Goal: Navigation & Orientation: Go to known website

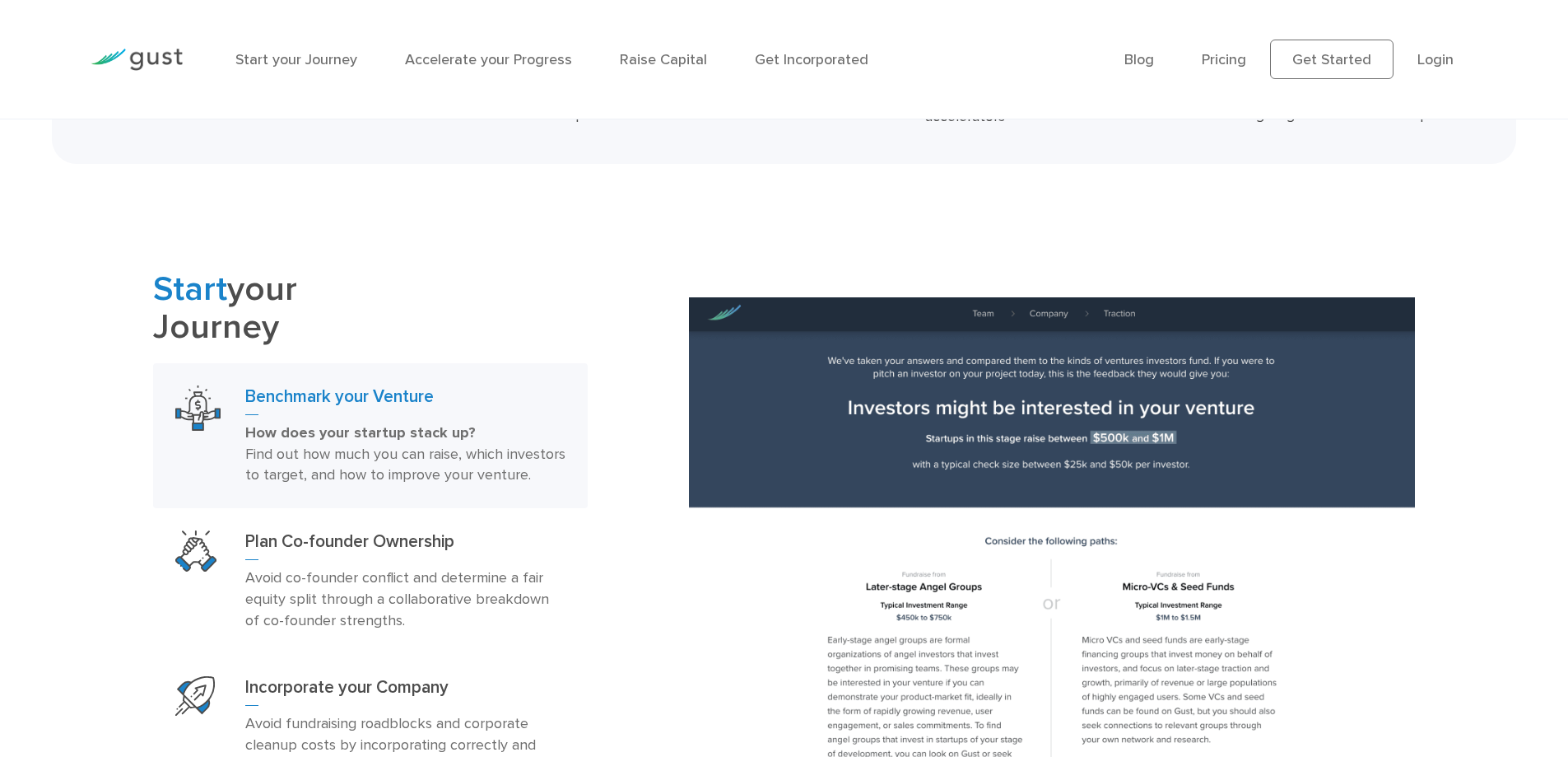
scroll to position [905, 0]
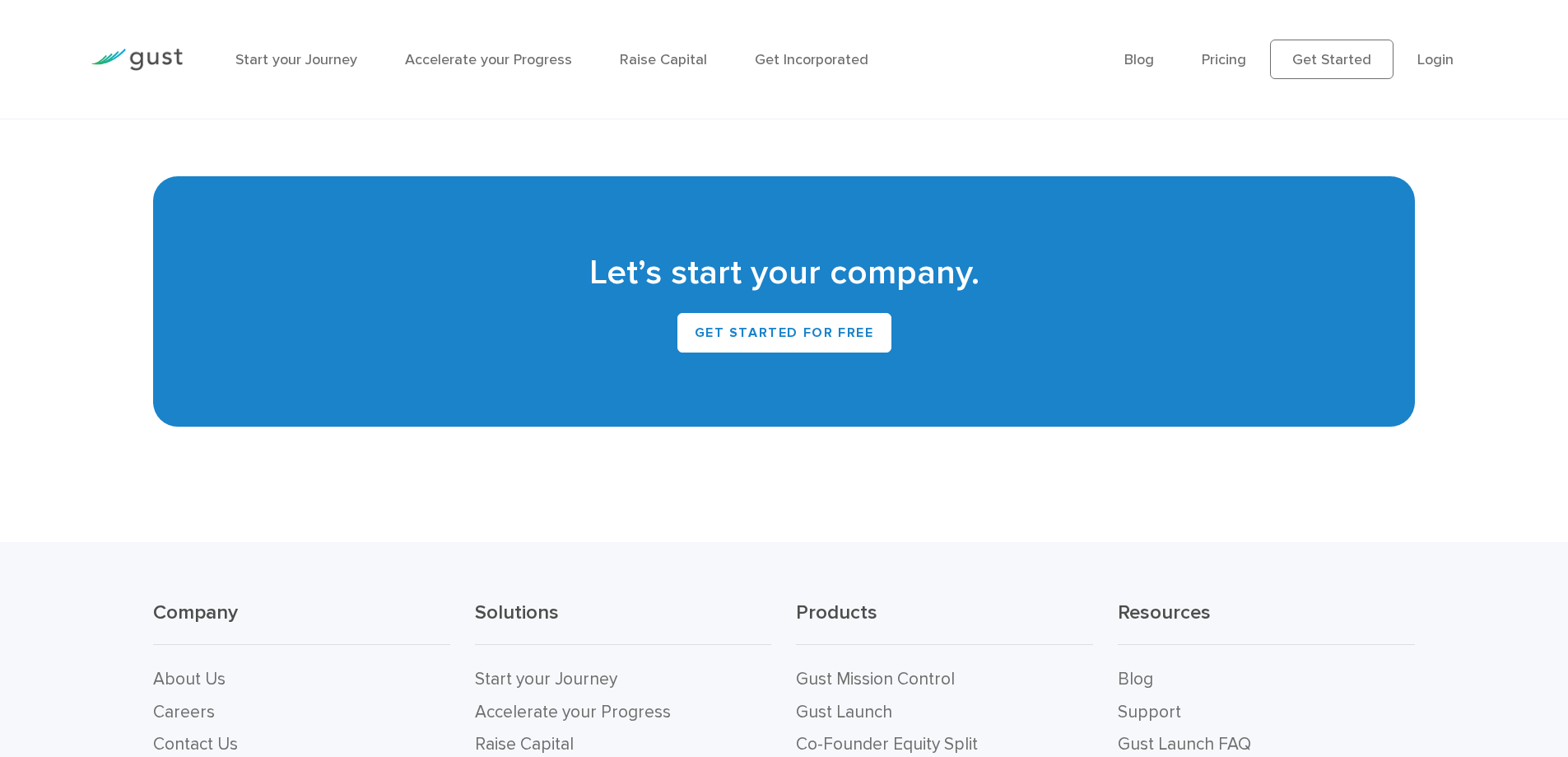
scroll to position [7118, 0]
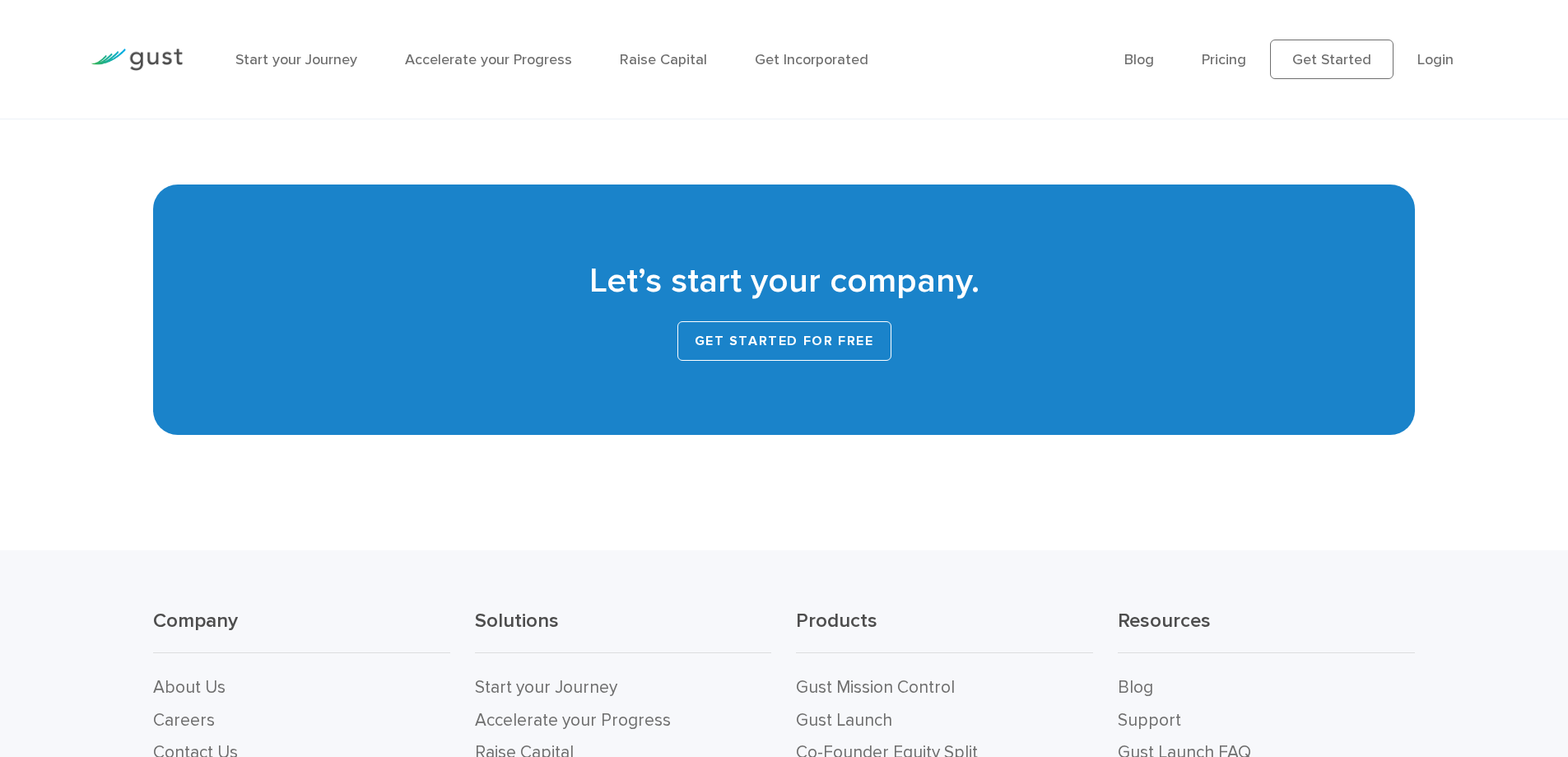
click at [701, 352] on link "Get Started for Free" at bounding box center [784, 340] width 214 height 40
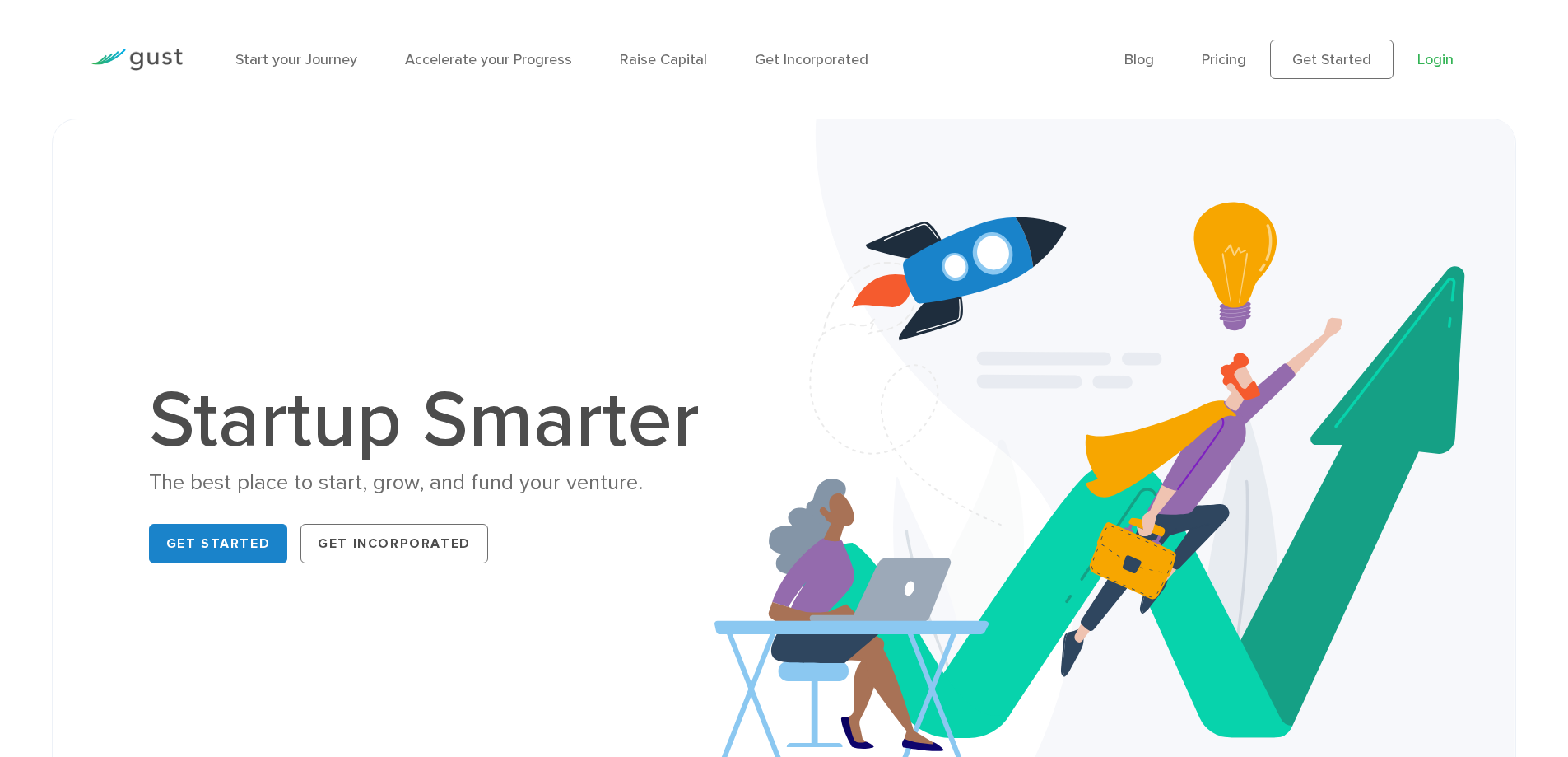
click at [1429, 58] on link "Login" at bounding box center [1434, 59] width 36 height 18
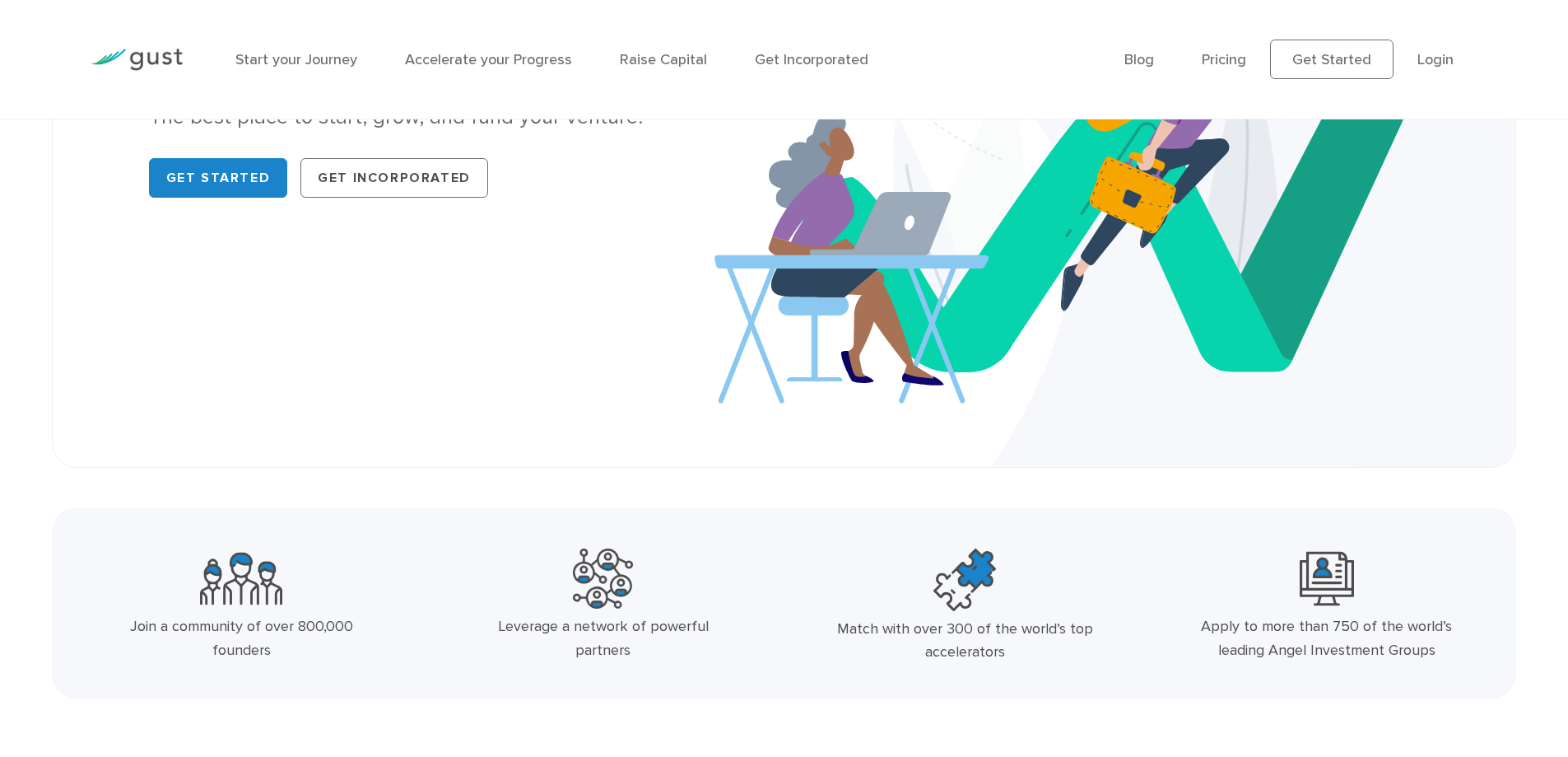
scroll to position [412, 0]
